Goal: Information Seeking & Learning: Learn about a topic

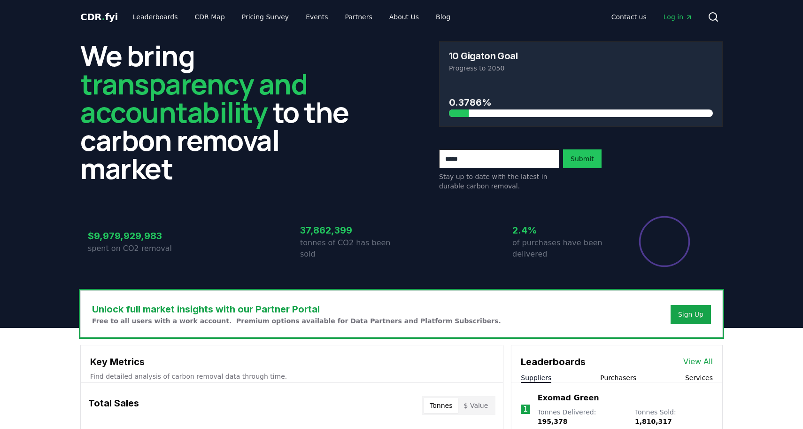
scroll to position [238, 0]
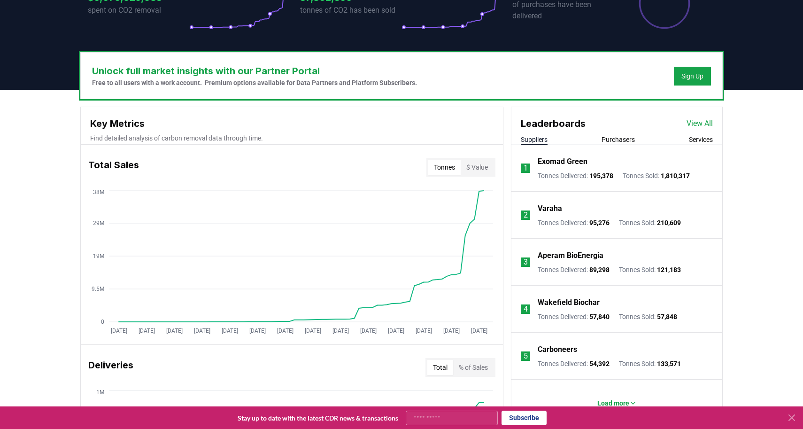
click at [547, 207] on p "Varaha" at bounding box center [550, 208] width 24 height 11
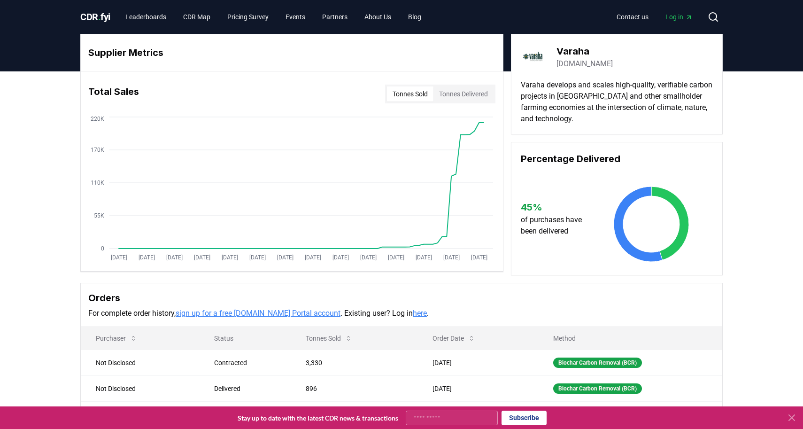
click at [410, 96] on button "Tonnes Sold" at bounding box center [410, 93] width 46 height 15
click at [462, 94] on button "Tonnes Delivered" at bounding box center [463, 93] width 60 height 15
click at [398, 94] on button "Tonnes Sold" at bounding box center [410, 93] width 46 height 15
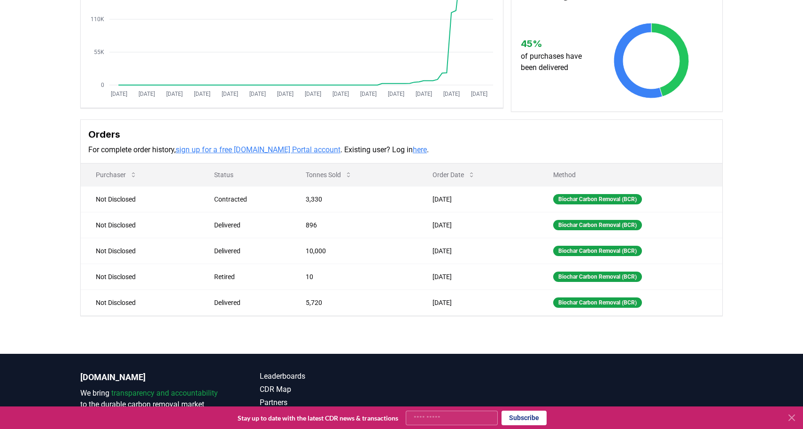
scroll to position [188, 0]
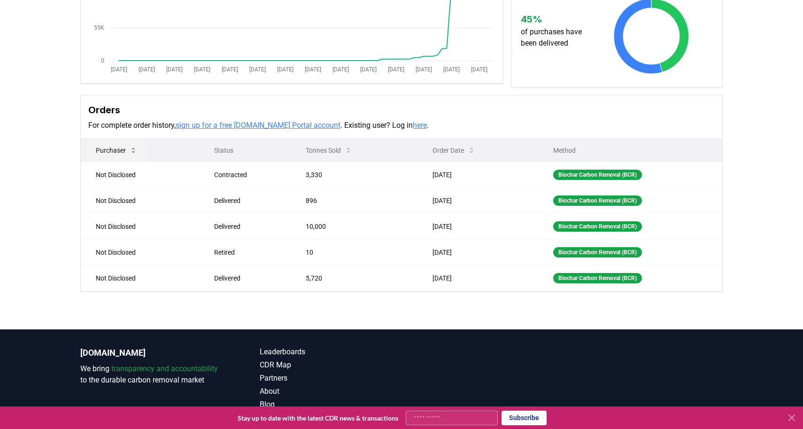
click at [128, 153] on button "Purchaser" at bounding box center [116, 150] width 56 height 19
click at [135, 151] on icon at bounding box center [133, 150] width 3 height 5
